Goal: Task Accomplishment & Management: Use online tool/utility

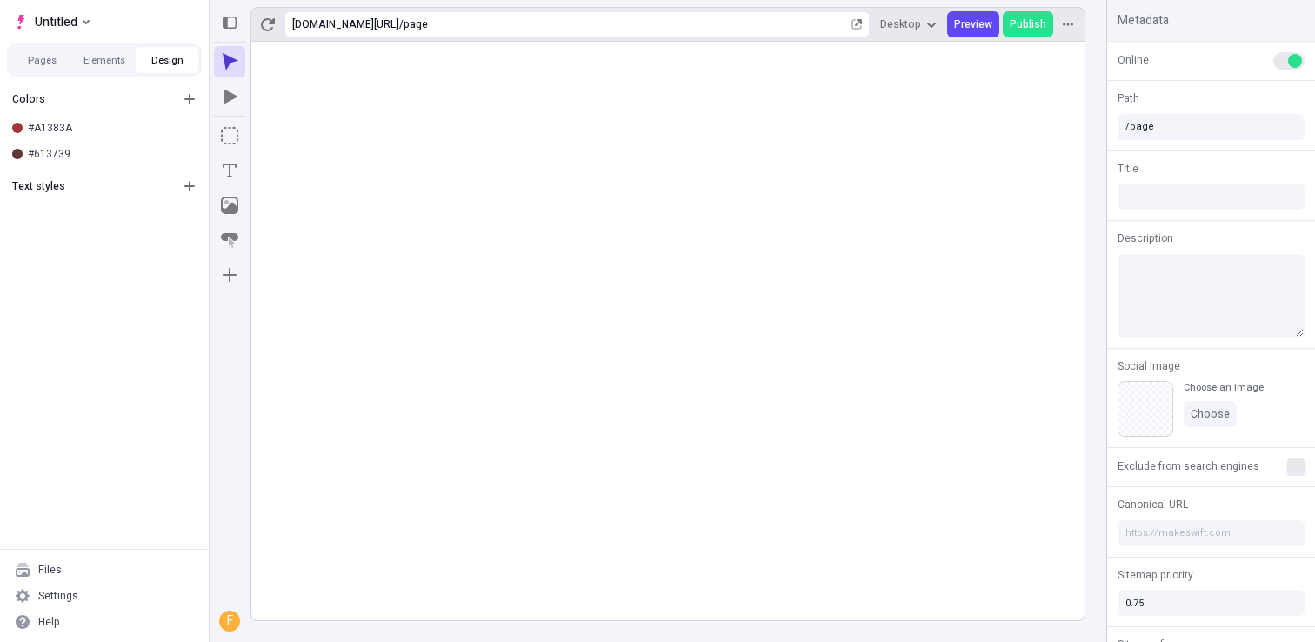
click at [349, 348] on rect at bounding box center [667, 331] width 833 height 579
click at [118, 338] on div "Colors #A1383A #613739 Text styles" at bounding box center [104, 316] width 209 height 465
drag, startPoint x: 115, startPoint y: 378, endPoint x: 93, endPoint y: 439, distance: 64.7
click at [85, 446] on div "Colors #A1383A #613739 Text styles" at bounding box center [104, 316] width 209 height 465
click at [115, 427] on div "Colors #A1383A #613739 Text styles" at bounding box center [104, 316] width 209 height 465
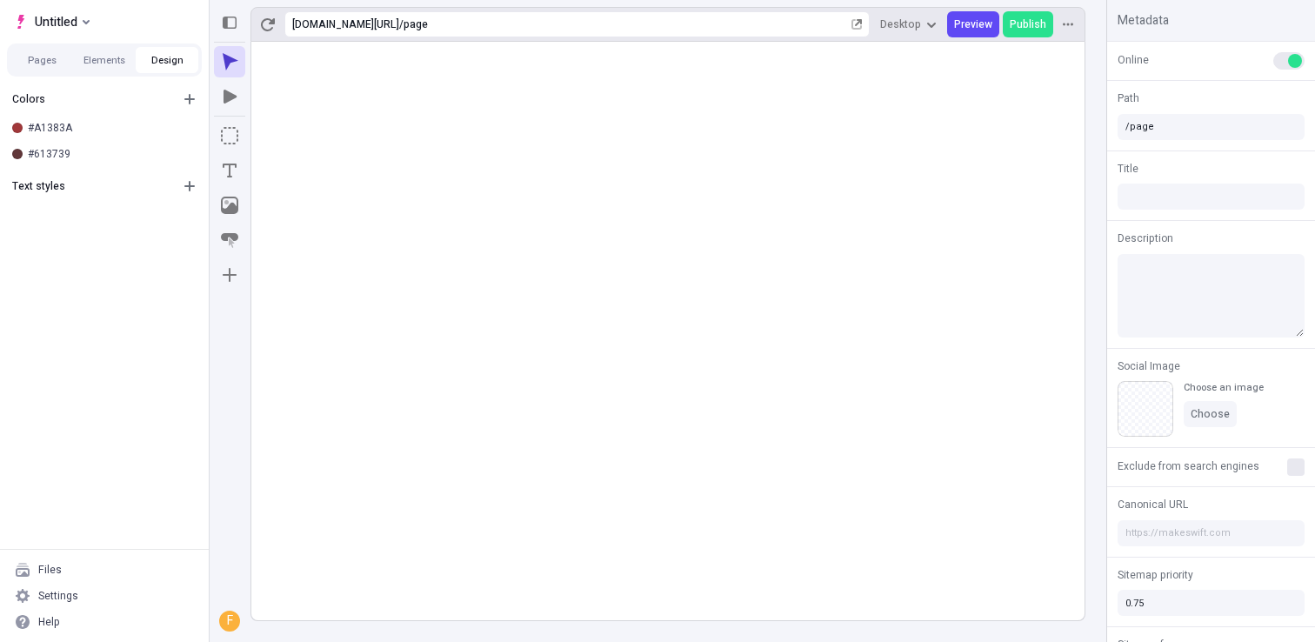
click at [451, 492] on rect at bounding box center [667, 331] width 833 height 579
drag, startPoint x: 144, startPoint y: 452, endPoint x: 79, endPoint y: 110, distance: 348.1
click at [81, 106] on div "Colors #A1383A #613739 Text styles" at bounding box center [104, 316] width 209 height 465
click at [165, 400] on div "Colors #A1383A #613739 Text styles" at bounding box center [104, 316] width 209 height 465
drag, startPoint x: 133, startPoint y: 217, endPoint x: 139, endPoint y: 329, distance: 112.4
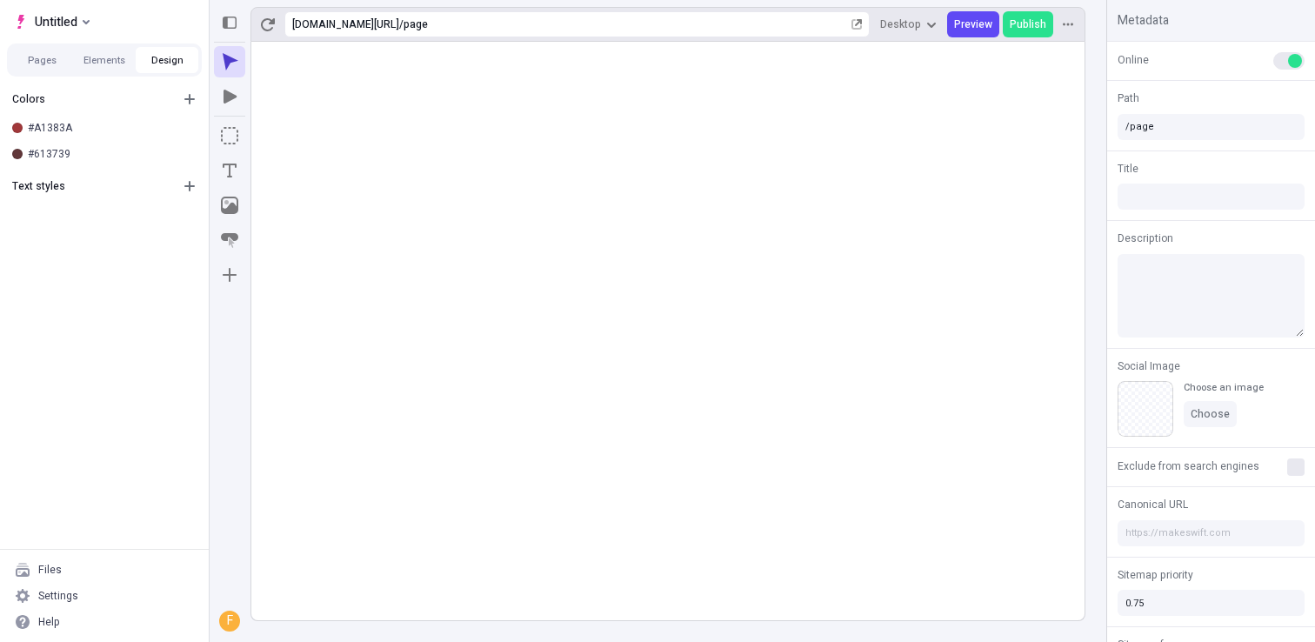
click at [138, 331] on div "Colors #A1383A #613739 Text styles" at bounding box center [104, 316] width 209 height 465
drag, startPoint x: 139, startPoint y: 329, endPoint x: 138, endPoint y: 358, distance: 28.7
click at [137, 328] on div "Colors #A1383A #613739 Text styles" at bounding box center [104, 316] width 209 height 465
drag, startPoint x: 144, startPoint y: 364, endPoint x: 117, endPoint y: 215, distance: 151.3
click at [92, 17] on div "Untitled Pages Elements Design Colors #A1383A #613739 Text styles Files Setting…" at bounding box center [104, 321] width 209 height 642
